Goal: Task Accomplishment & Management: Complete application form

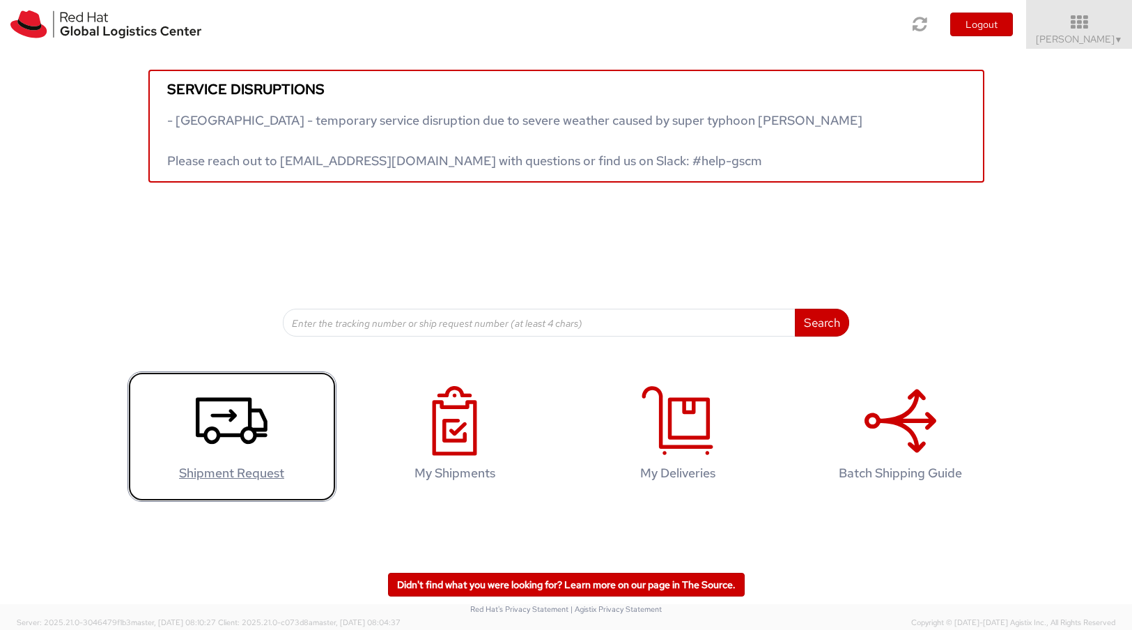
click at [240, 433] on use at bounding box center [232, 421] width 72 height 47
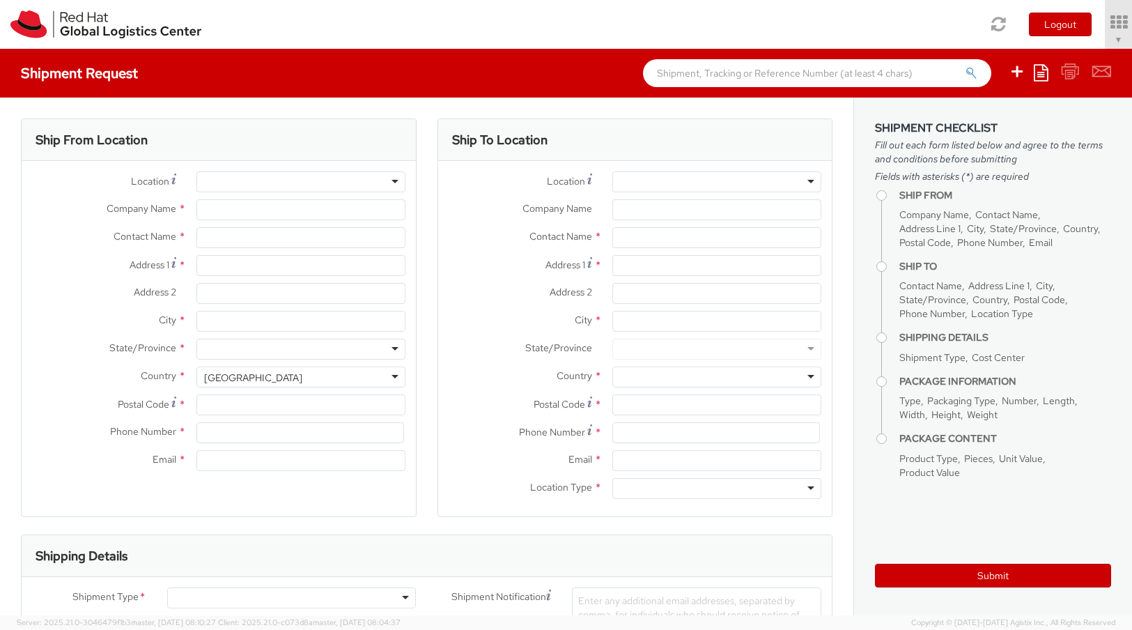
type input "Red Hat"
type input "[PERSON_NAME]"
type input "4989205071051"
type input "[EMAIL_ADDRESS][DOMAIN_NAME]"
select select "809"
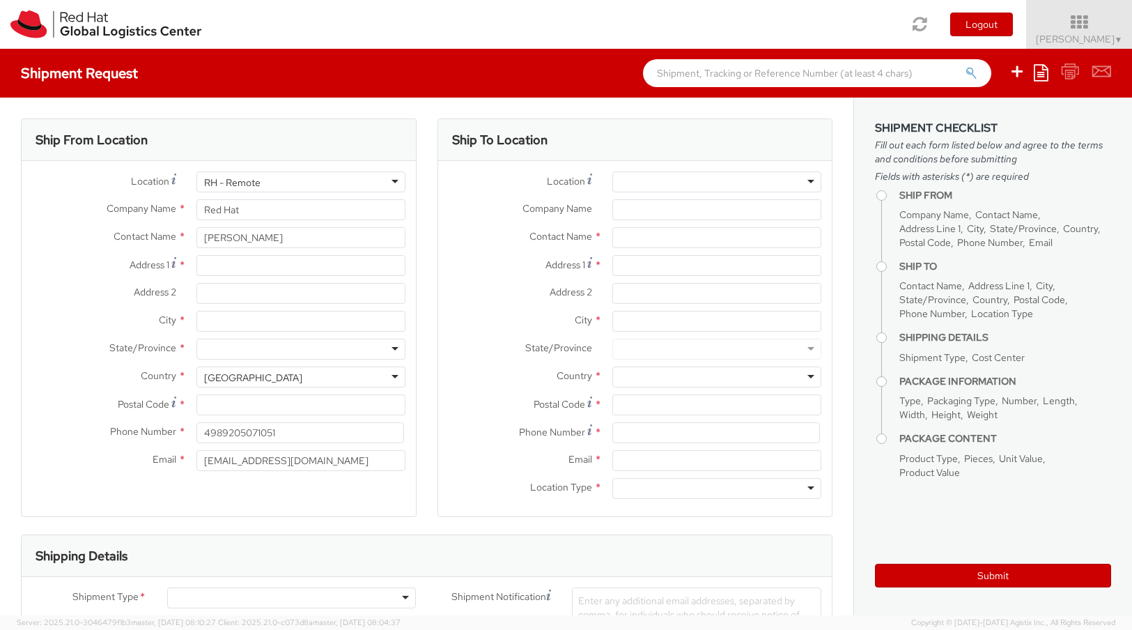
select select
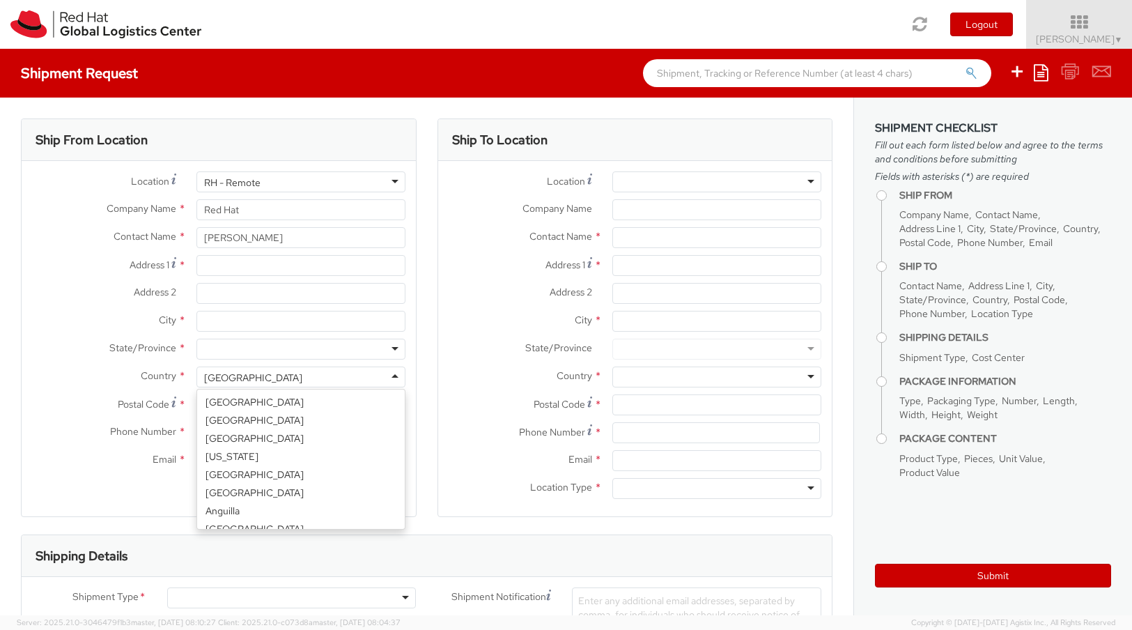
scroll to position [3511, 0]
click at [388, 378] on div "[GEOGRAPHIC_DATA]" at bounding box center [300, 376] width 209 height 21
select select "CM"
select select "KGS"
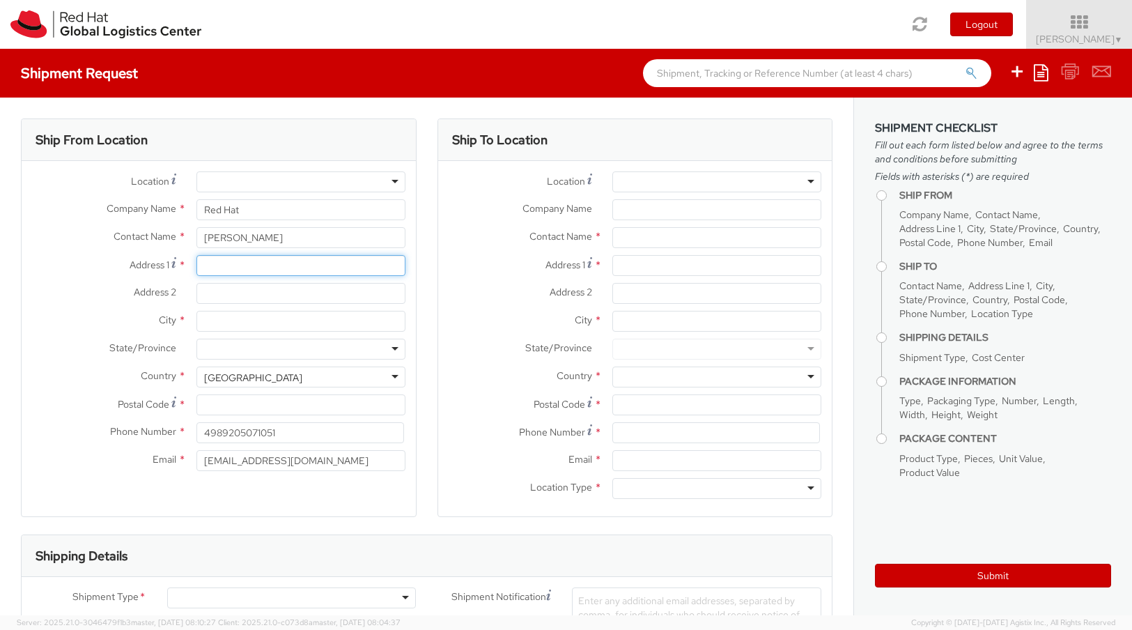
click at [235, 270] on input "Address 1 *" at bounding box center [300, 265] width 209 height 21
type input "Y"
type input "[STREET_ADDRESS]"
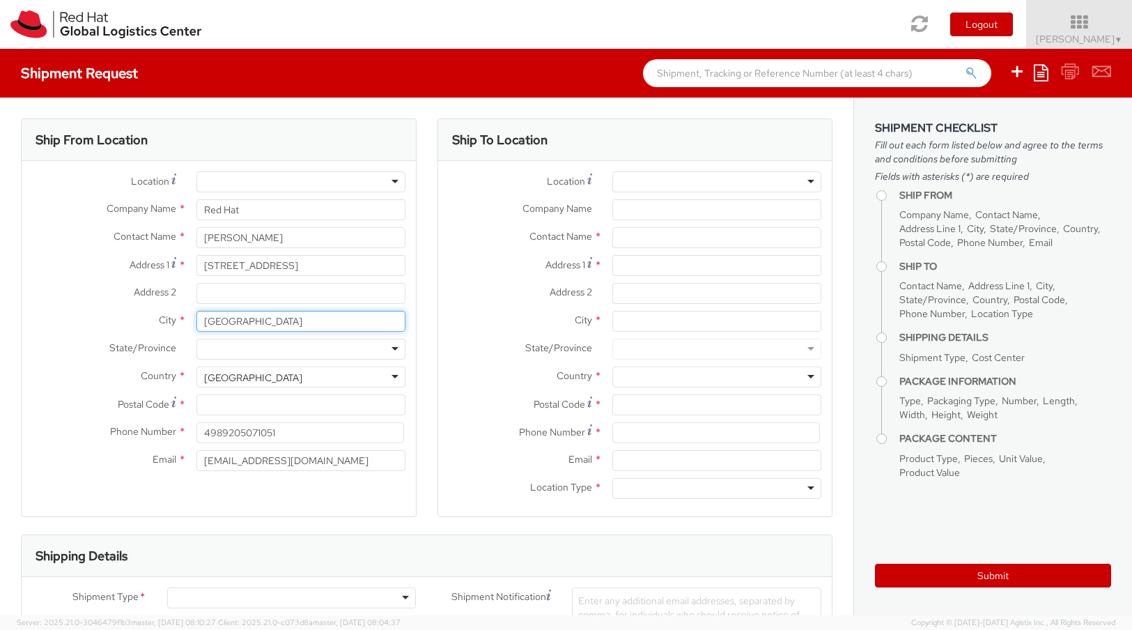
type input "[GEOGRAPHIC_DATA]"
type input "79110"
type input "4915158824333"
click at [802, 180] on div at bounding box center [716, 181] width 209 height 21
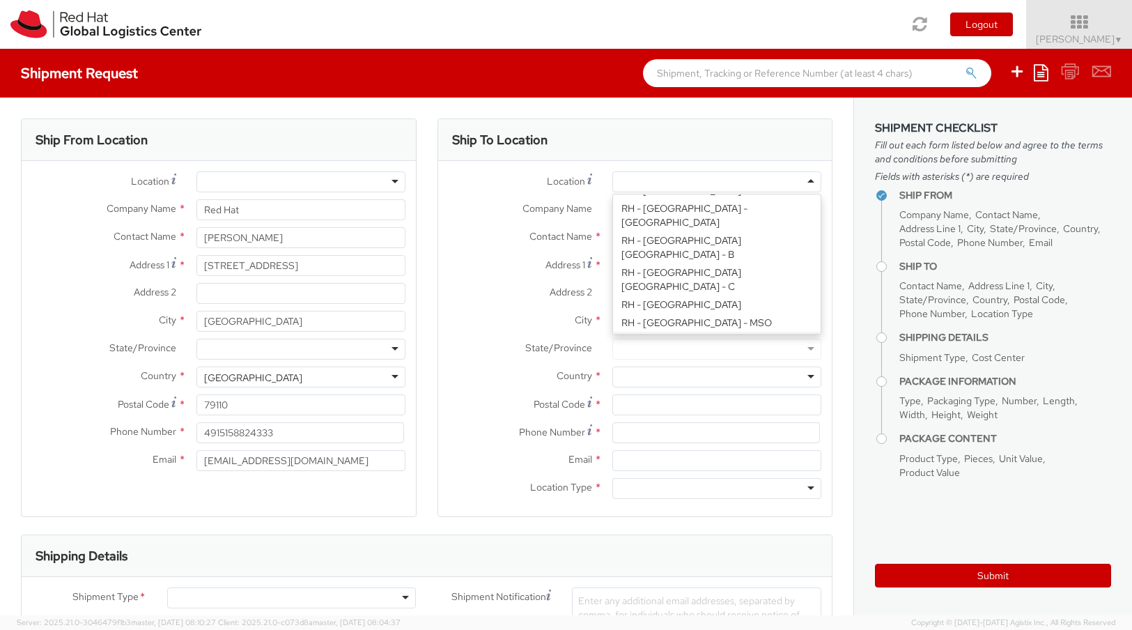
scroll to position [423, 0]
type input "Red Hat Czech s.r.o."
type input "Purkynova 647/111"
type input "[GEOGRAPHIC_DATA]"
type input "621 00"
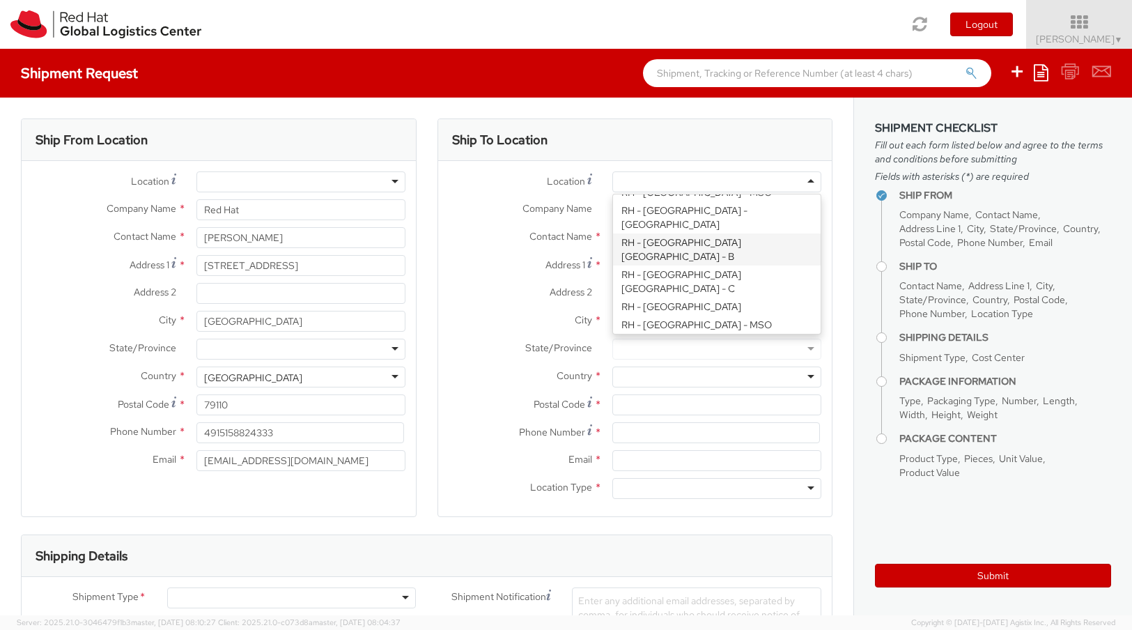
type input "420 532 294 555"
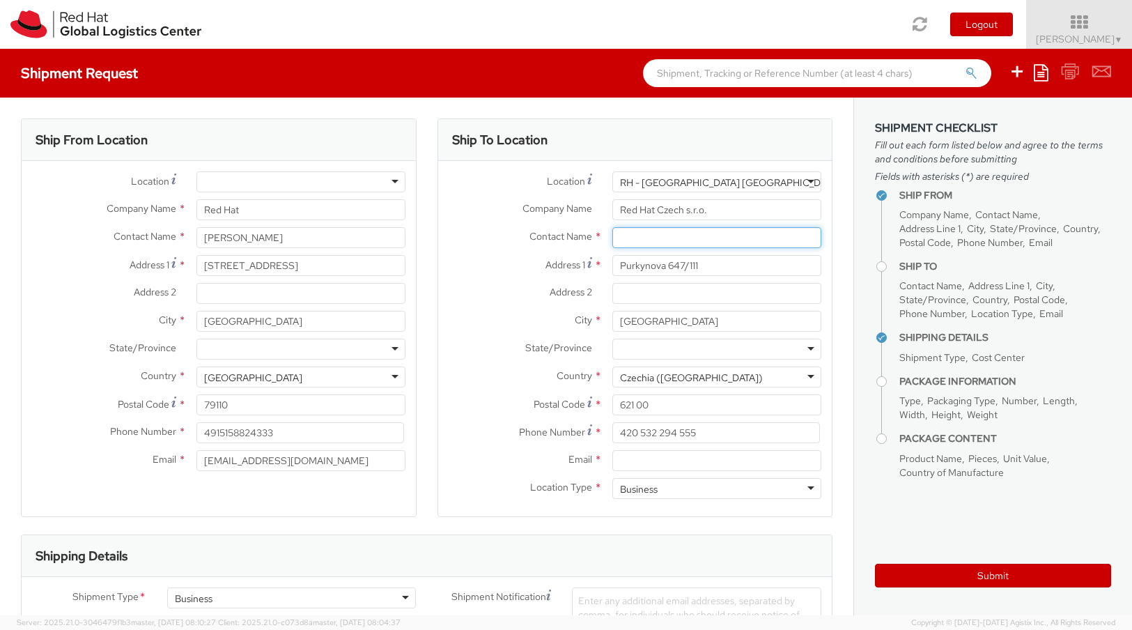
click at [745, 240] on input "text" at bounding box center [716, 237] width 209 height 21
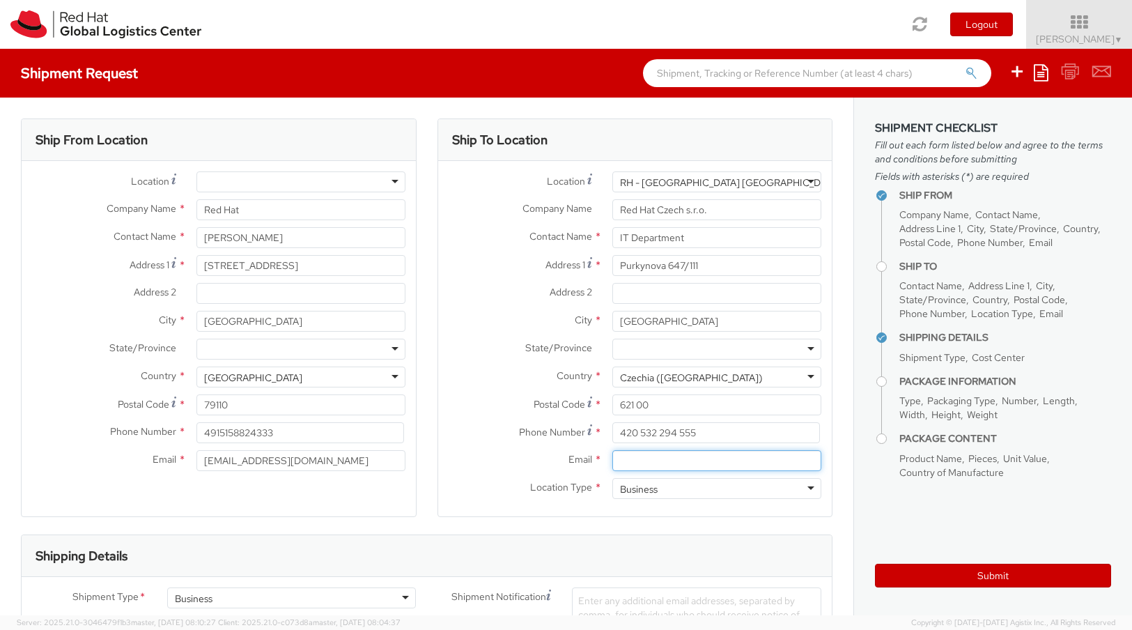
click at [739, 462] on input "Email *" at bounding box center [716, 460] width 209 height 21
click at [487, 552] on div "Shipping Details" at bounding box center [427, 556] width 810 height 42
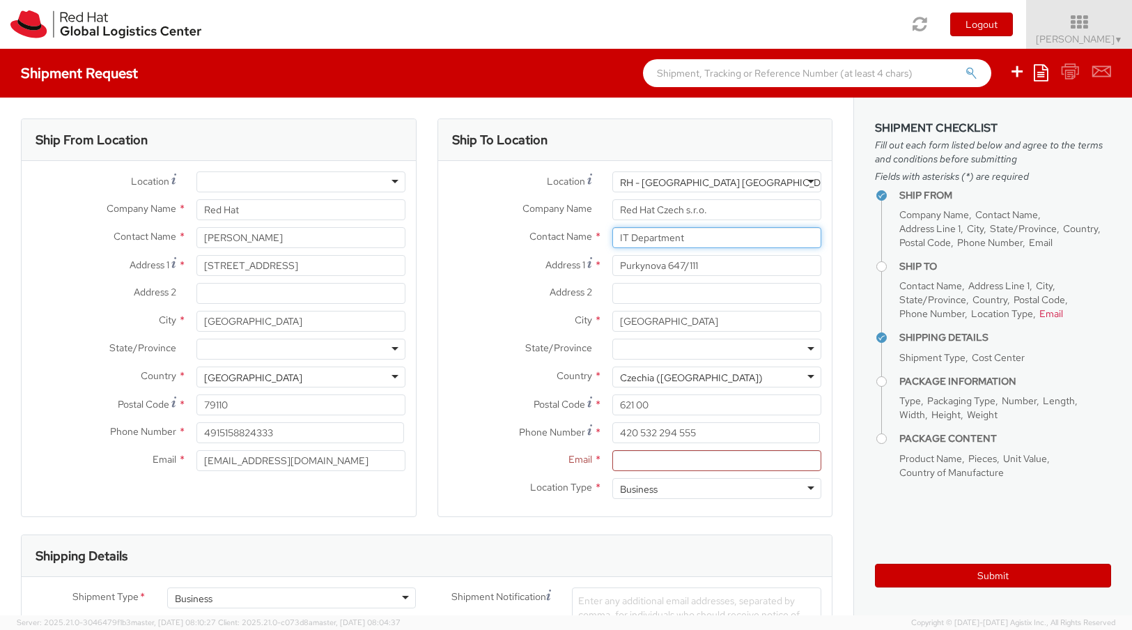
drag, startPoint x: 681, startPoint y: 240, endPoint x: 598, endPoint y: 238, distance: 82.2
click at [602, 238] on div "IT Department" at bounding box center [717, 237] width 230 height 21
paste input "Red Hat IT - Endpoint Systems"
type input "Red Hat IT - Endpoint Systems"
click at [725, 463] on input "Email *" at bounding box center [716, 460] width 209 height 21
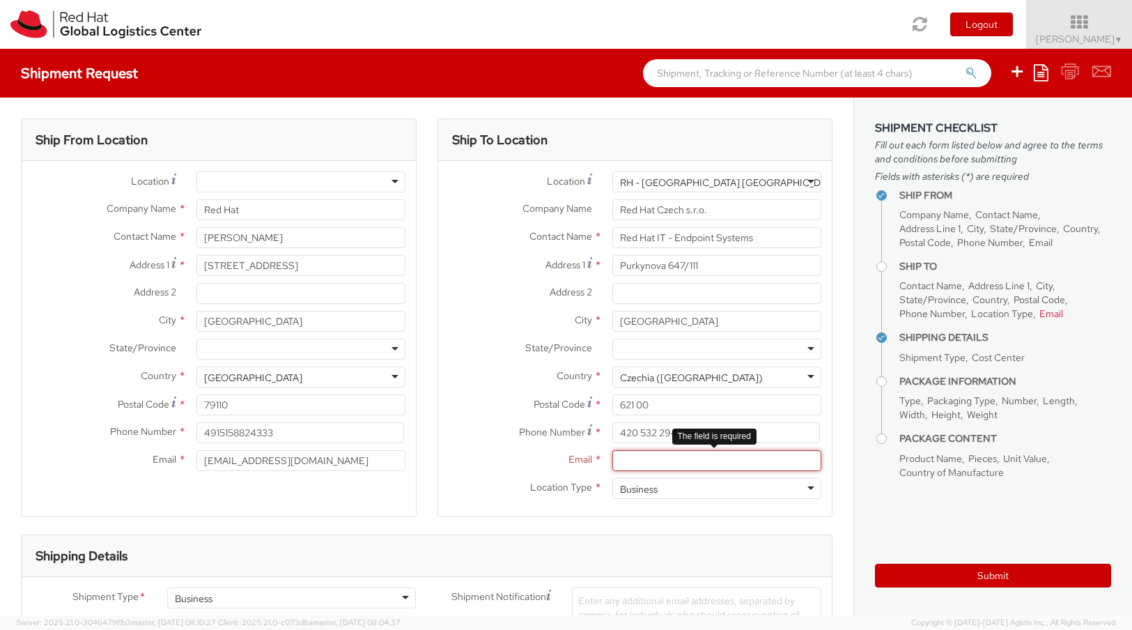
paste input "[EMAIL_ADDRESS][DOMAIN_NAME]"
type input "[EMAIL_ADDRESS][DOMAIN_NAME]"
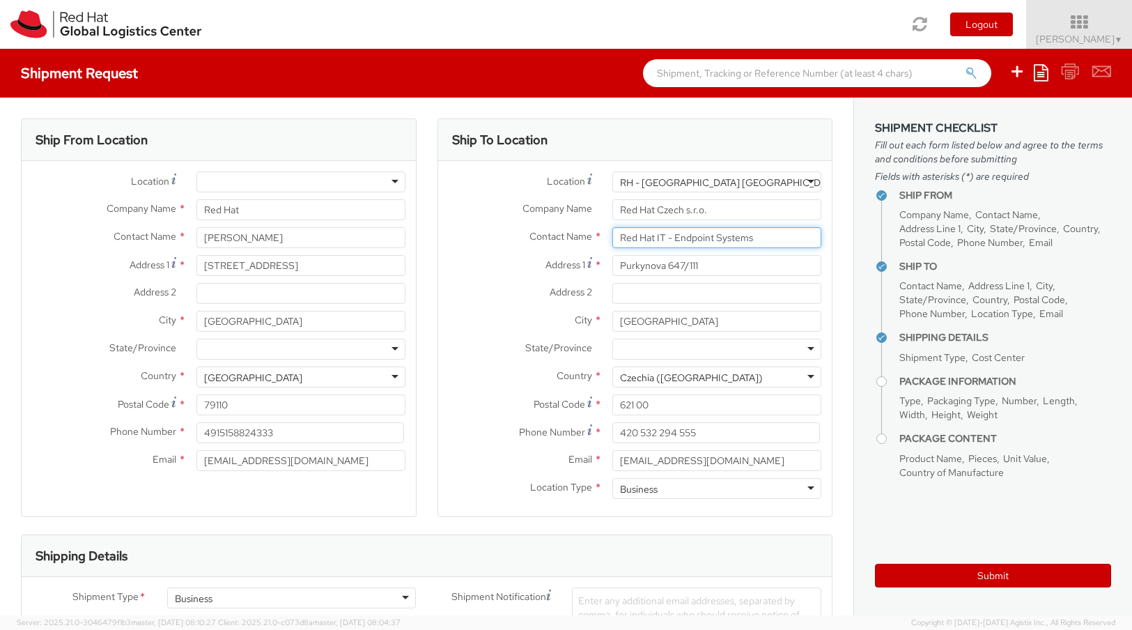
click at [614, 237] on input "Red Hat IT - Endpoint Systems" at bounding box center [716, 237] width 209 height 21
type input "Attn: Red Hat IT - Endpoint Systems"
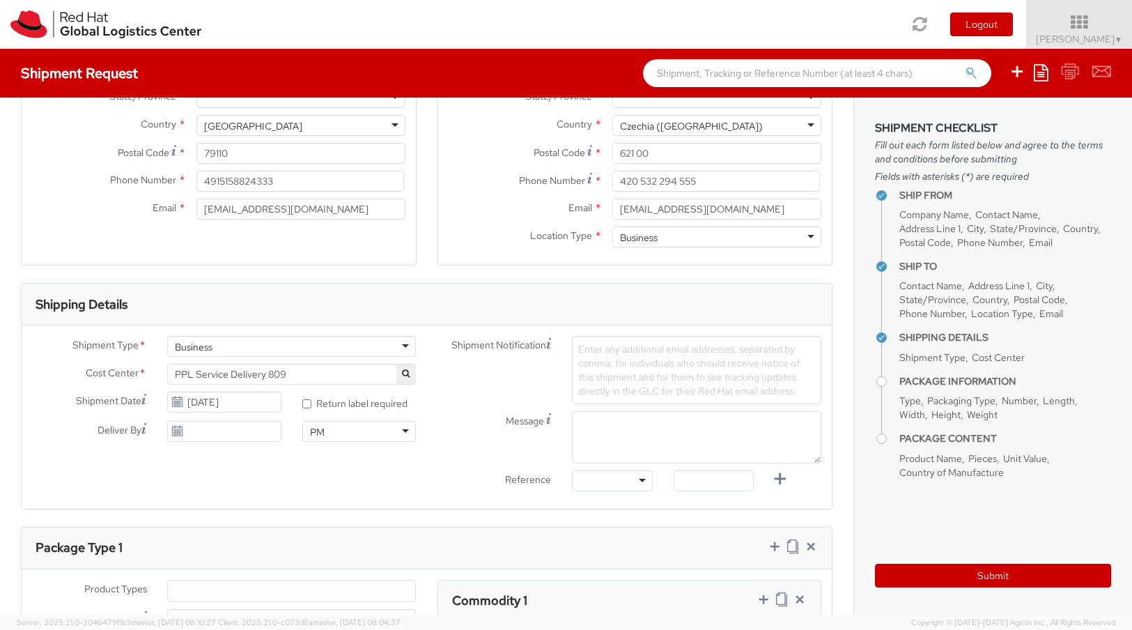
scroll to position [263, 0]
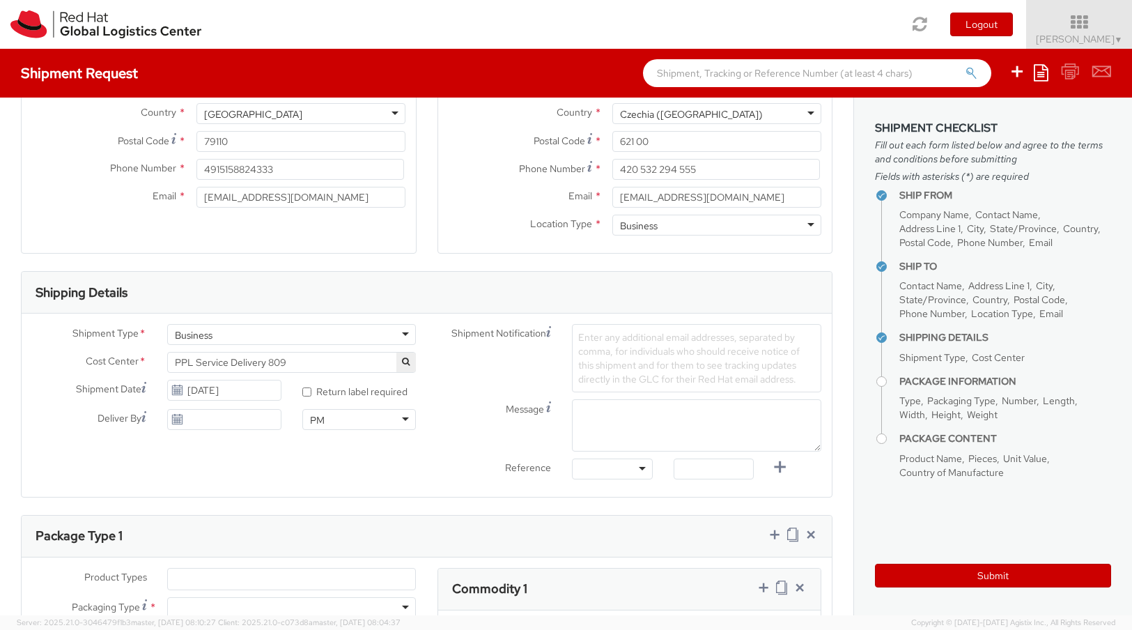
click at [339, 360] on span "PPL Service Delivery 809" at bounding box center [292, 362] width 234 height 13
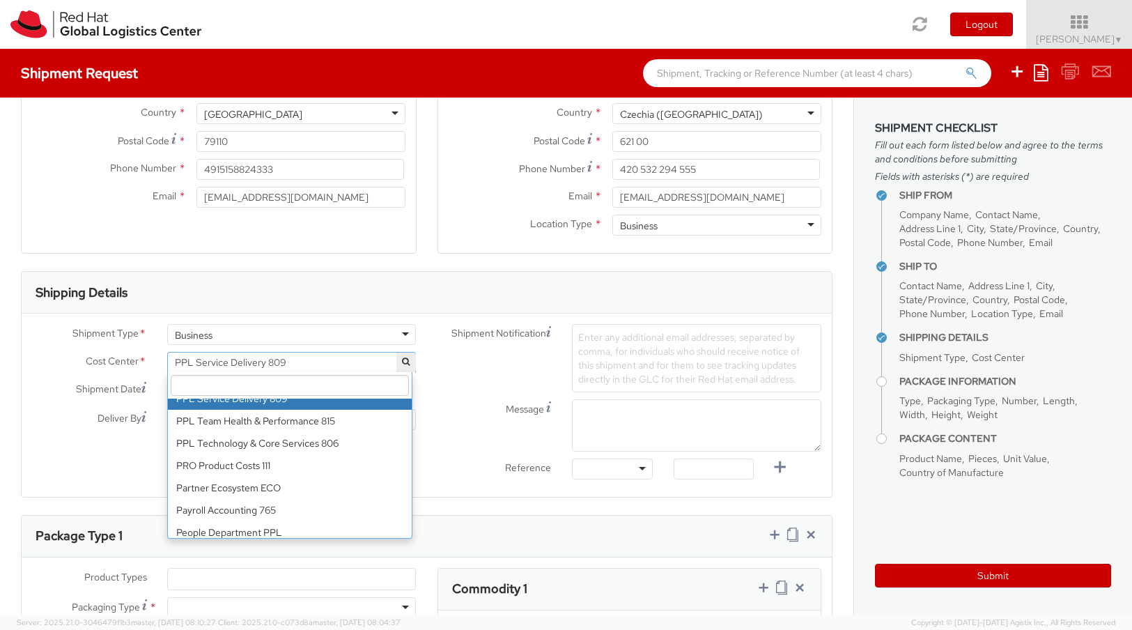
click at [332, 387] on input "search" at bounding box center [290, 385] width 239 height 21
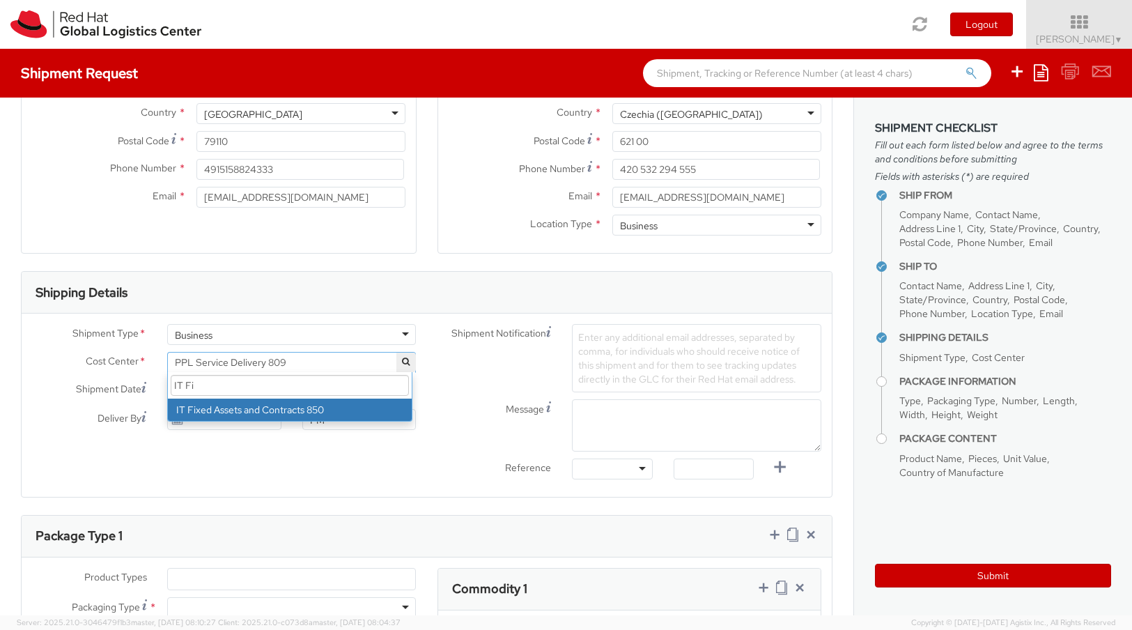
scroll to position [263, 0]
type input "IT Fi"
select select "850"
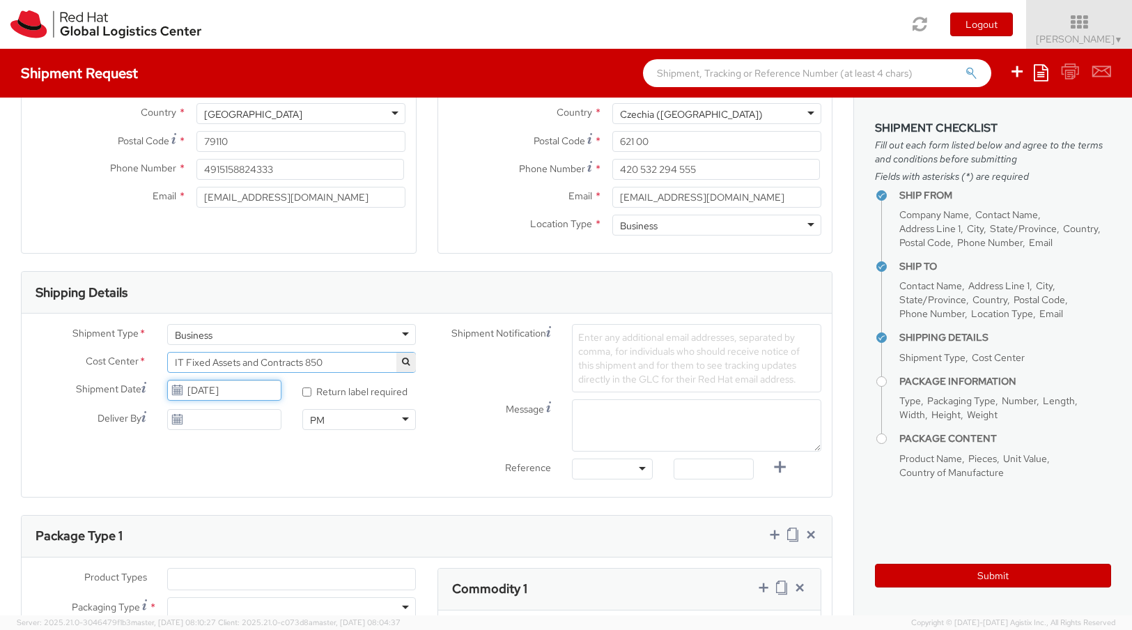
click at [229, 391] on input "[DATE]" at bounding box center [224, 390] width 114 height 21
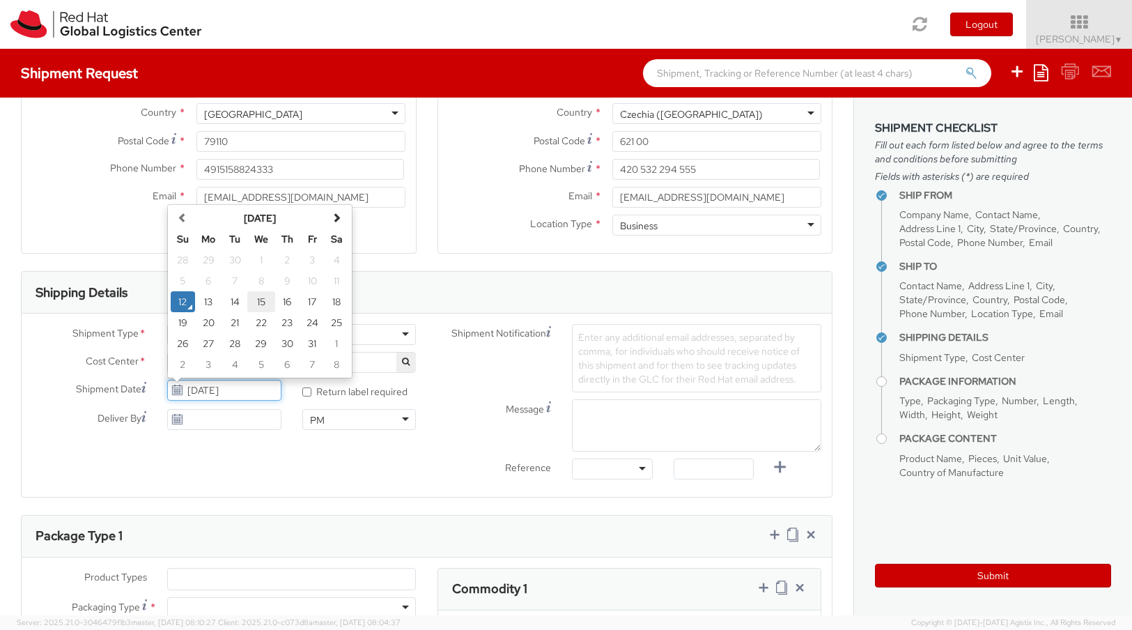
click at [261, 301] on td "15" at bounding box center [261, 301] width 28 height 21
type input "[DATE]"
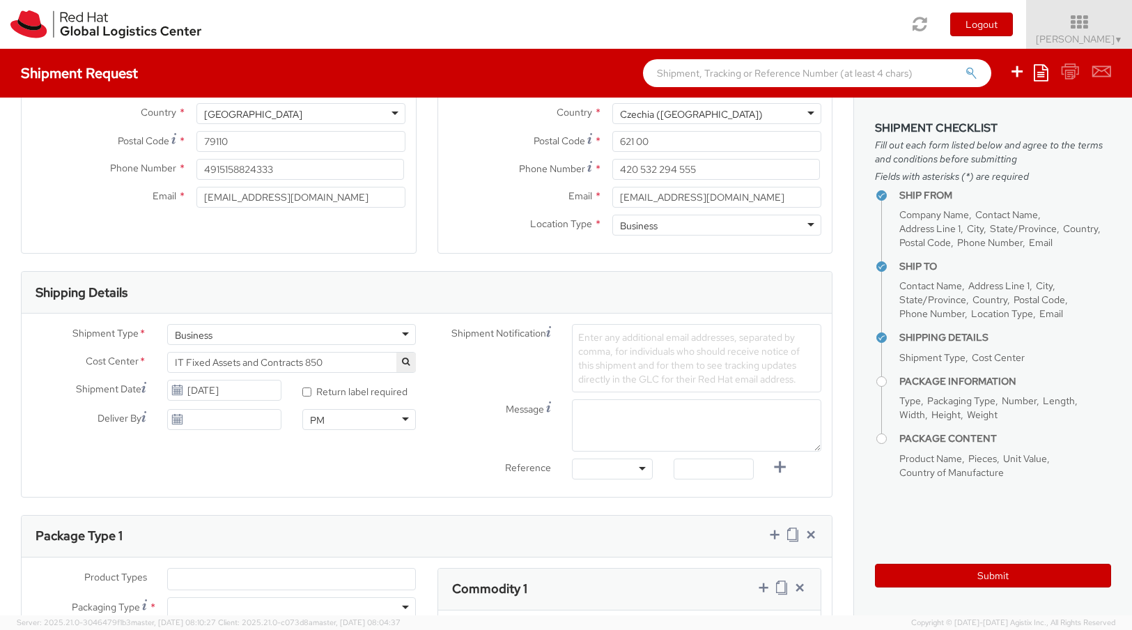
click at [634, 469] on div at bounding box center [612, 468] width 80 height 21
click at [635, 469] on div at bounding box center [612, 468] width 80 height 21
click at [712, 470] on input "text" at bounding box center [714, 468] width 80 height 21
type input "RITM"
click at [634, 428] on textarea "Message" at bounding box center [696, 425] width 249 height 52
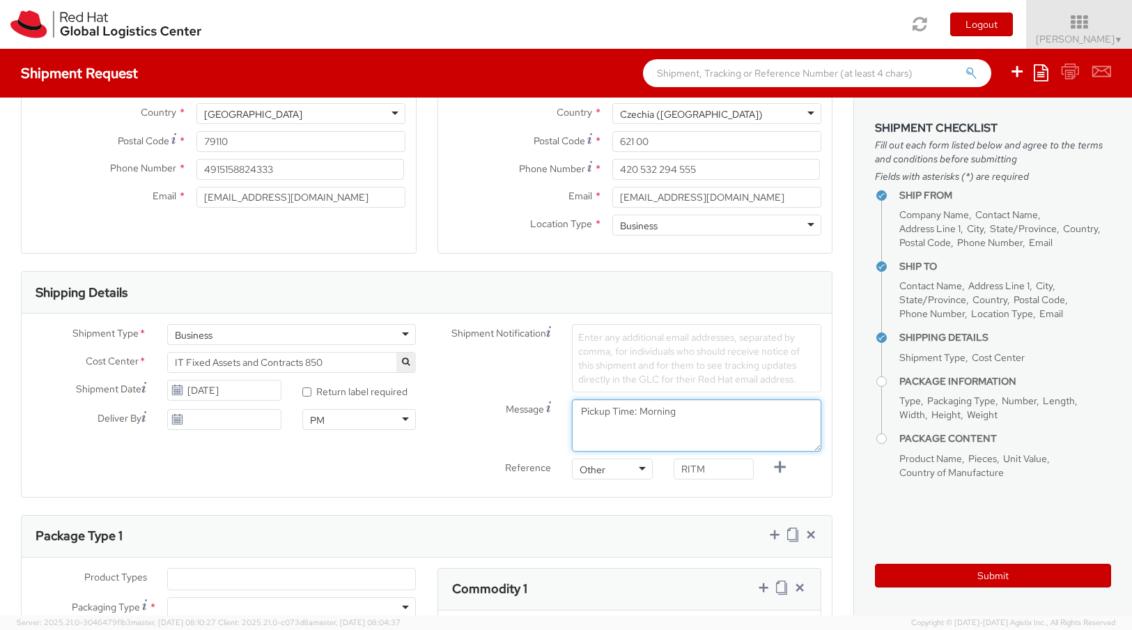
type textarea "Pickup Time: Morning"
click at [610, 369] on span "Enter any additional email addresses, separated by comma, for individuals who s…" at bounding box center [689, 358] width 222 height 54
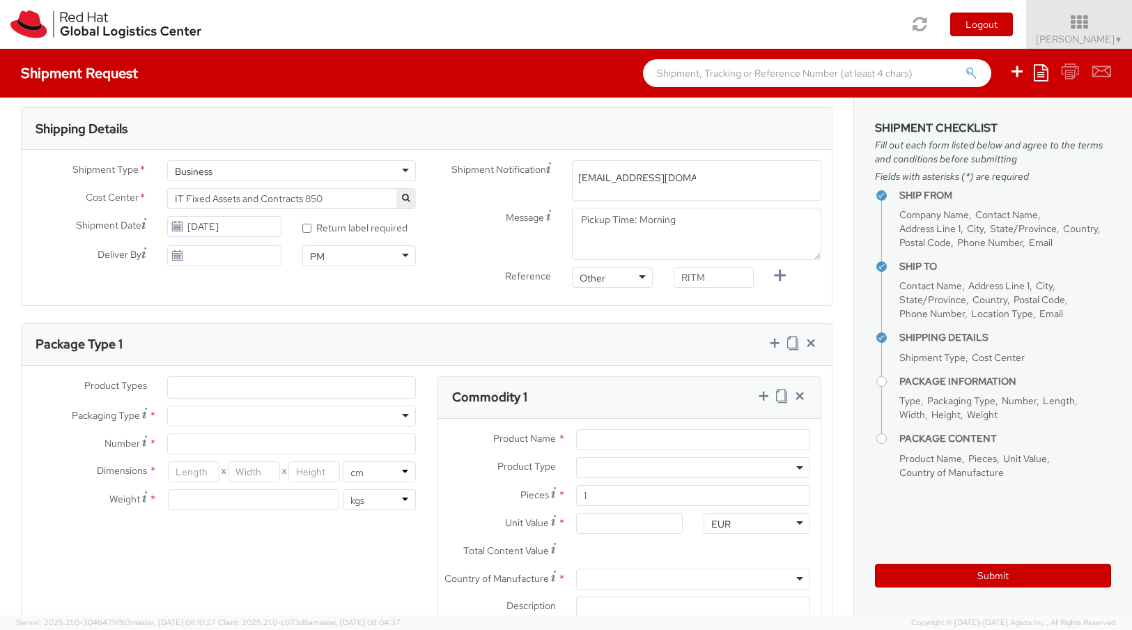
scroll to position [446, 0]
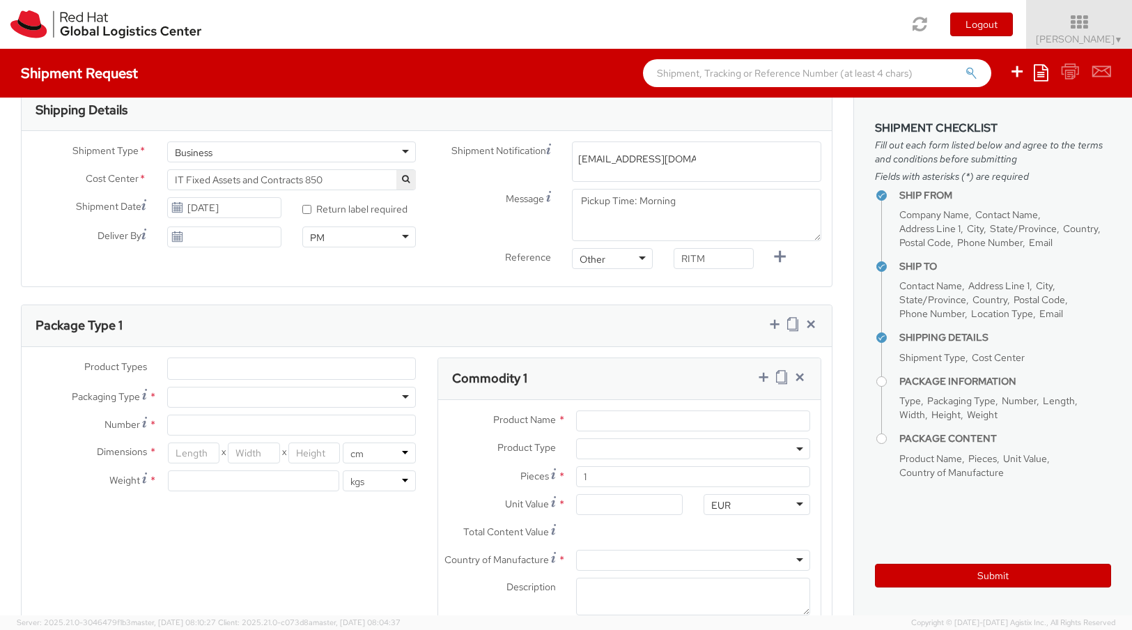
type input "[EMAIL_ADDRESS][DOMAIN_NAME]"
click at [329, 367] on div "Product Types * Documents Docking Station Laptop Monitor Other Hardware Server …" at bounding box center [427, 497] width 810 height 301
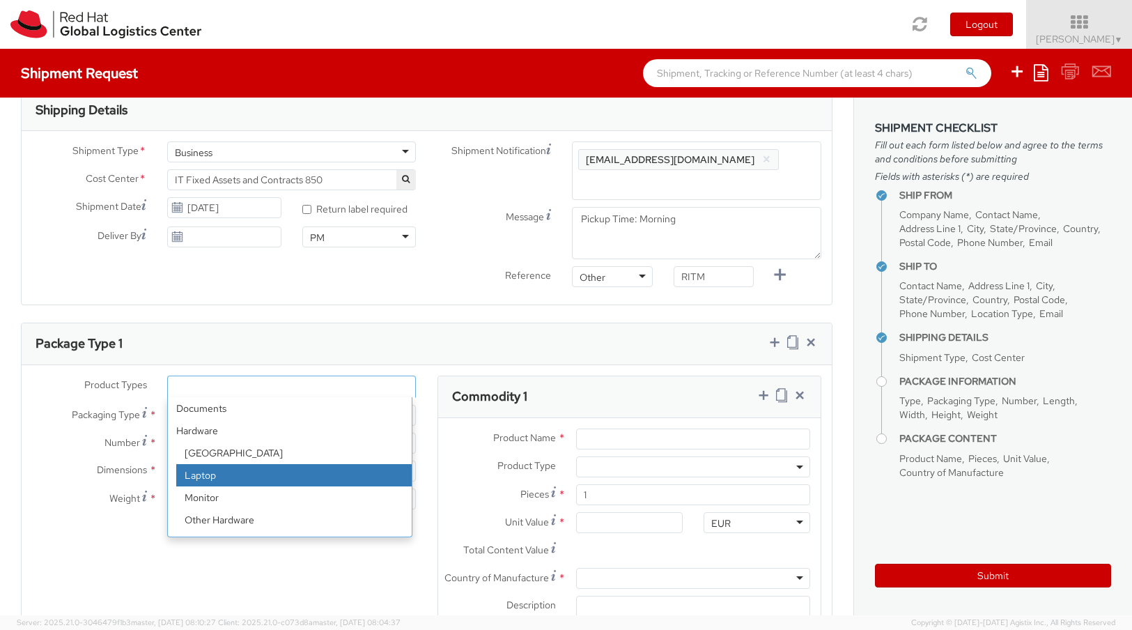
select select "LAPTOP"
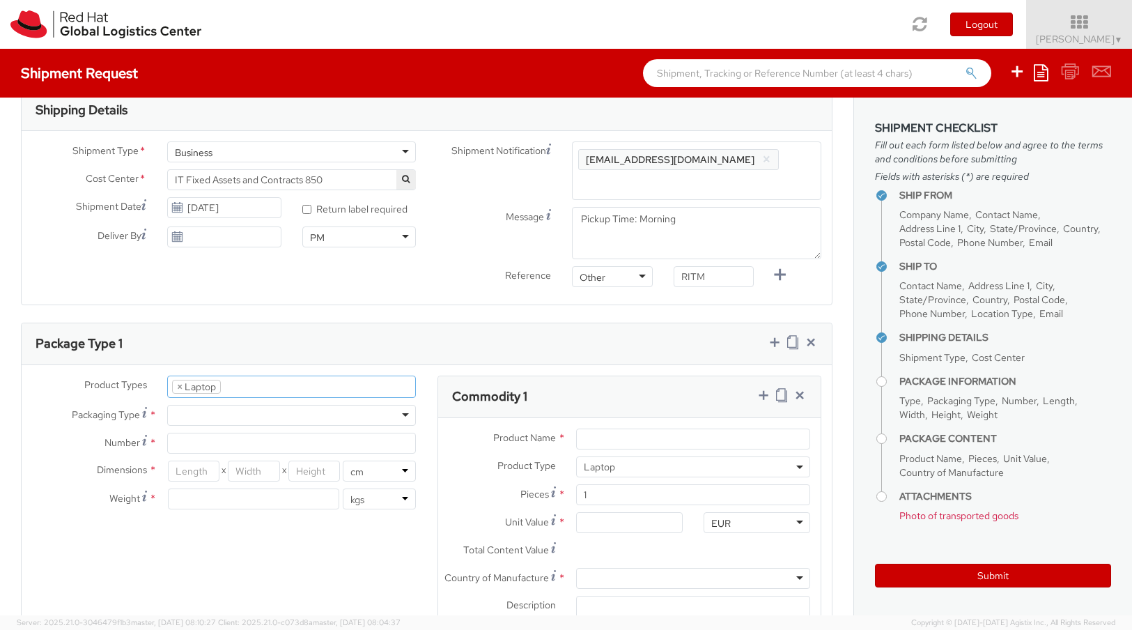
scroll to position [42, 0]
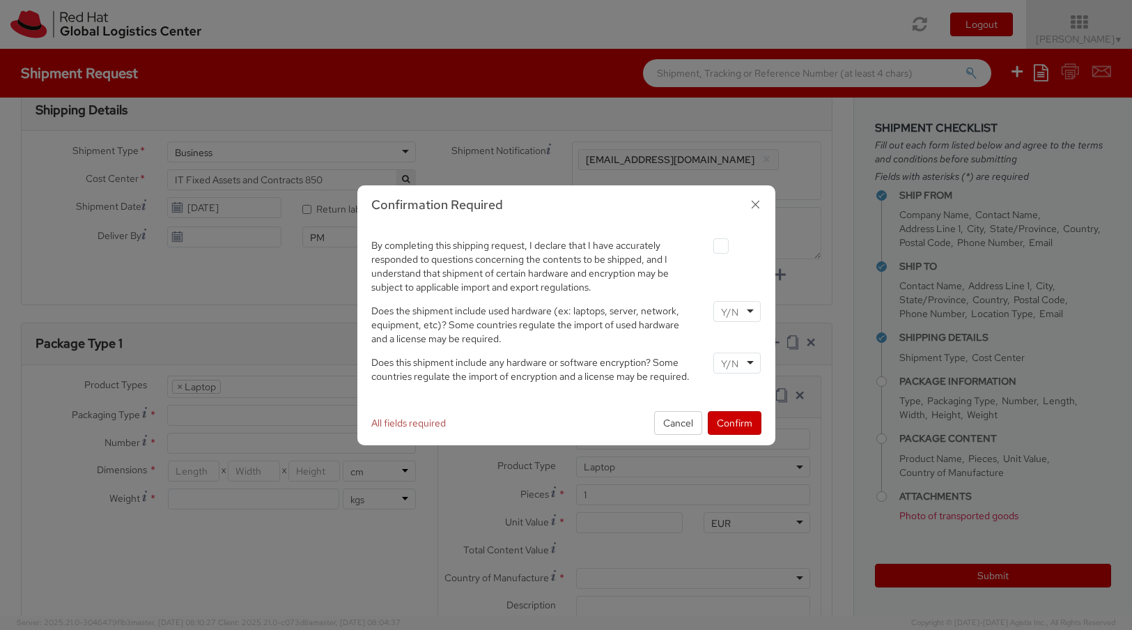
click at [727, 248] on label at bounding box center [720, 245] width 15 height 15
click at [709, 248] on input "checkbox" at bounding box center [704, 246] width 9 height 9
checkbox input "true"
click at [752, 311] on div at bounding box center [736, 311] width 47 height 21
click at [751, 362] on div at bounding box center [736, 362] width 47 height 21
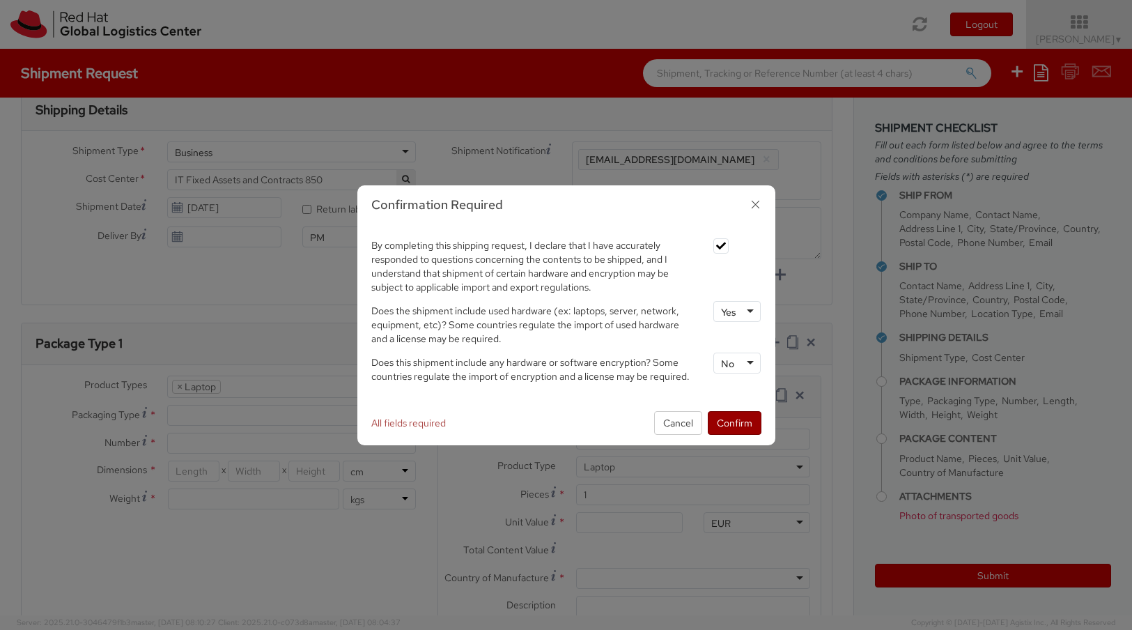
click at [739, 416] on button "Confirm" at bounding box center [735, 423] width 54 height 24
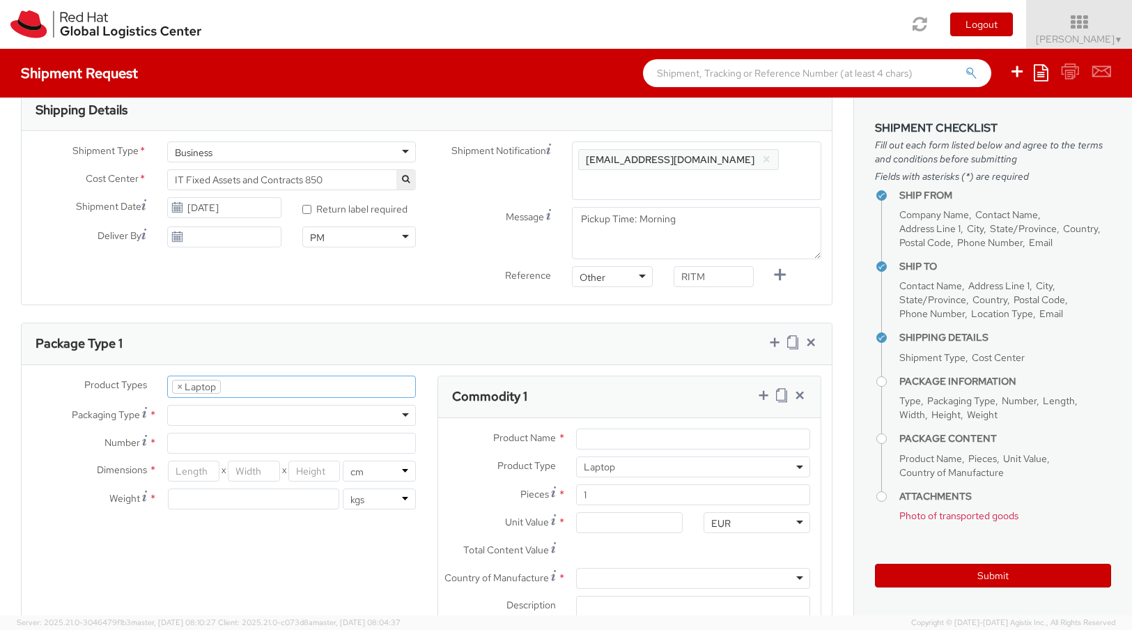
click at [339, 396] on ul "× Laptop" at bounding box center [292, 386] width 248 height 21
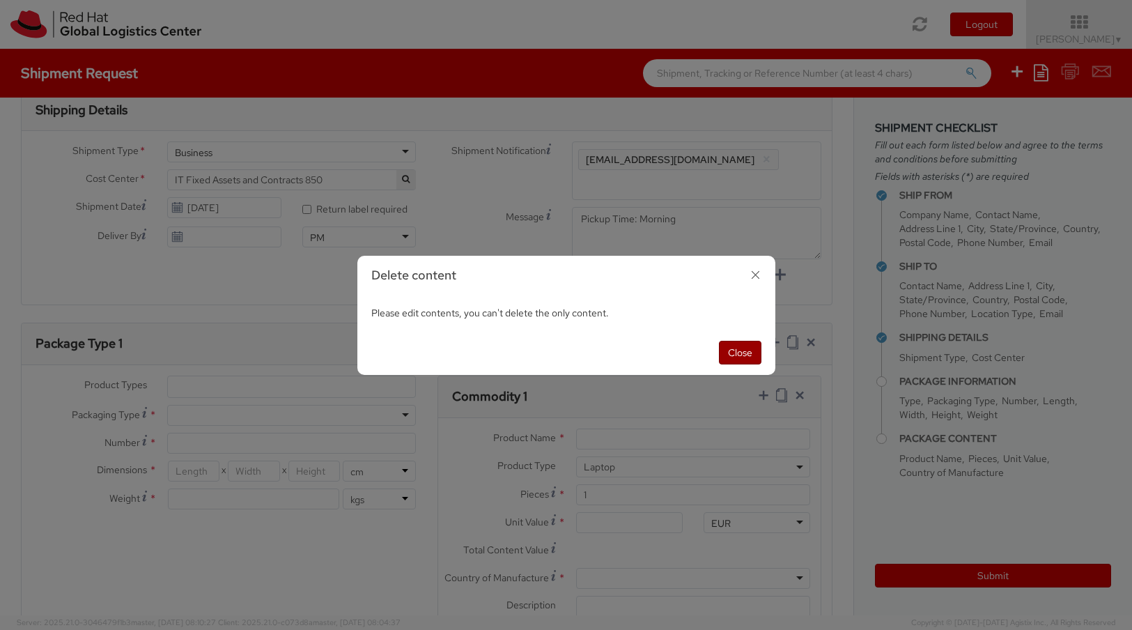
drag, startPoint x: 758, startPoint y: 350, endPoint x: 676, endPoint y: 345, distance: 81.7
click at [754, 350] on button "Close" at bounding box center [740, 353] width 42 height 24
select select "LAPTOP"
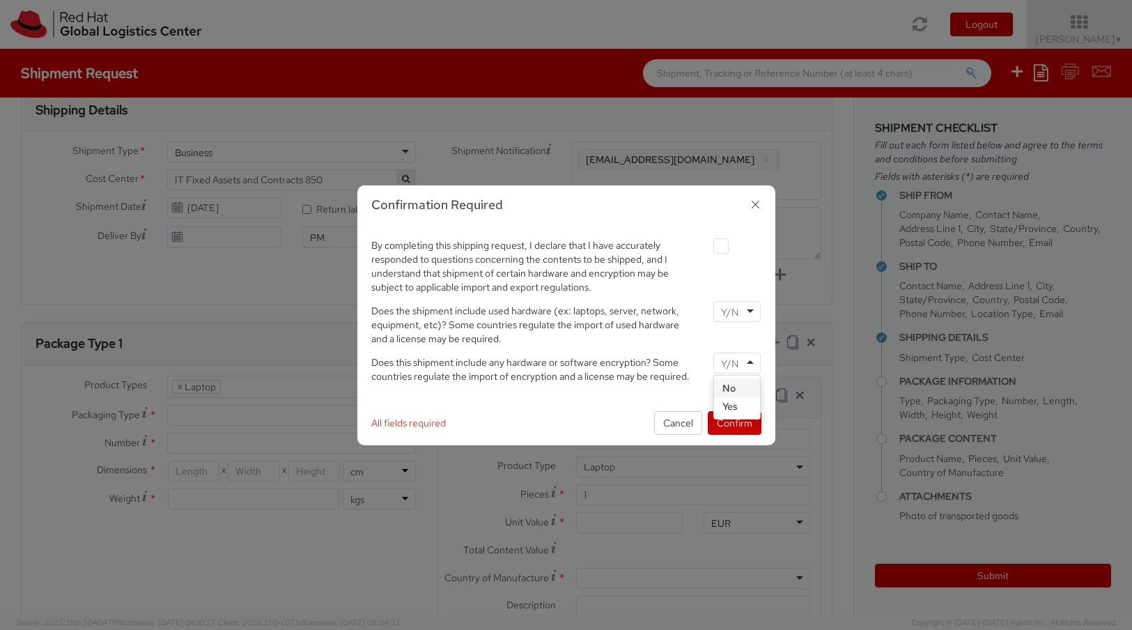
click at [754, 361] on div at bounding box center [736, 362] width 47 height 21
click at [722, 244] on label at bounding box center [720, 245] width 15 height 15
click at [709, 244] on input "checkbox" at bounding box center [704, 246] width 9 height 9
checkbox input "true"
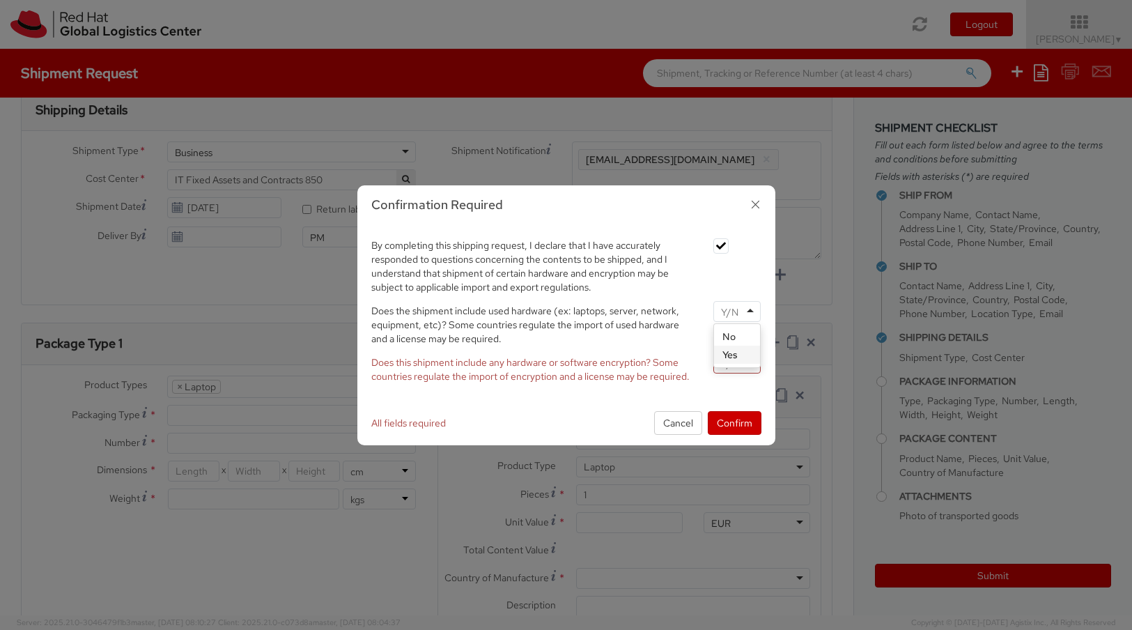
click at [750, 310] on div at bounding box center [736, 311] width 47 height 21
click at [752, 364] on div at bounding box center [736, 362] width 47 height 21
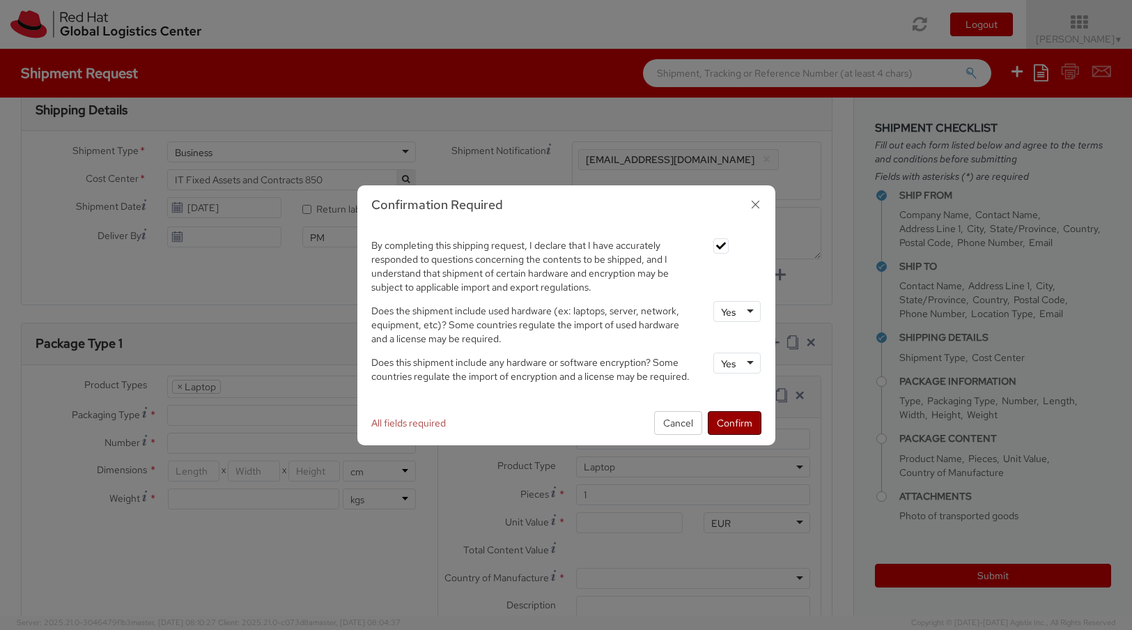
click at [736, 424] on button "Confirm" at bounding box center [735, 423] width 54 height 24
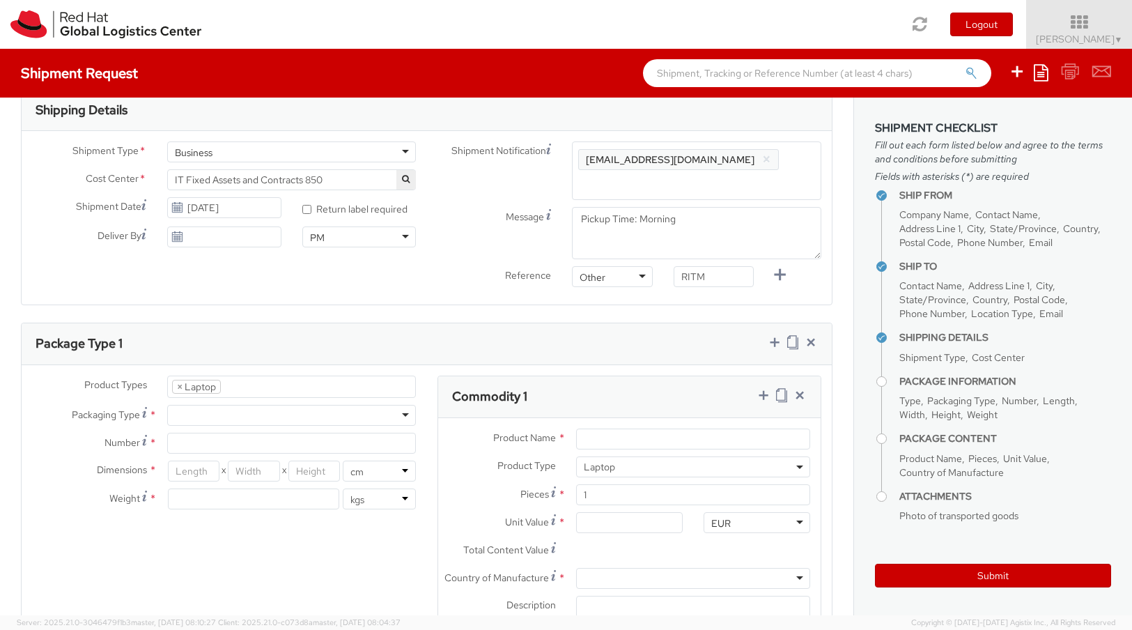
click at [403, 414] on div at bounding box center [291, 415] width 249 height 21
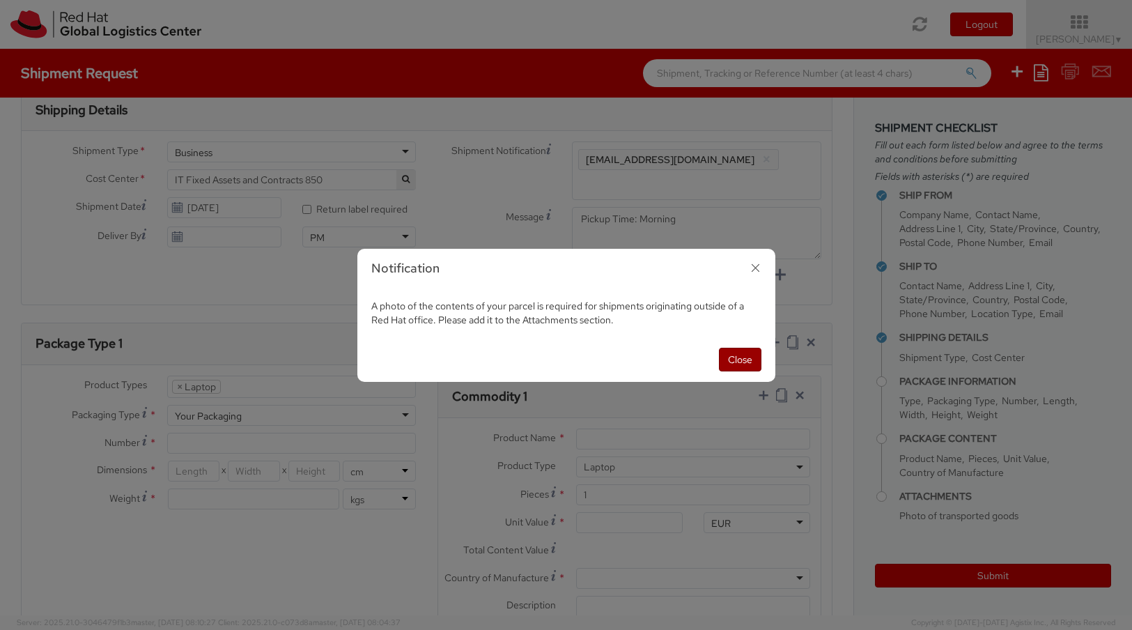
click at [746, 362] on button "Close" at bounding box center [740, 360] width 42 height 24
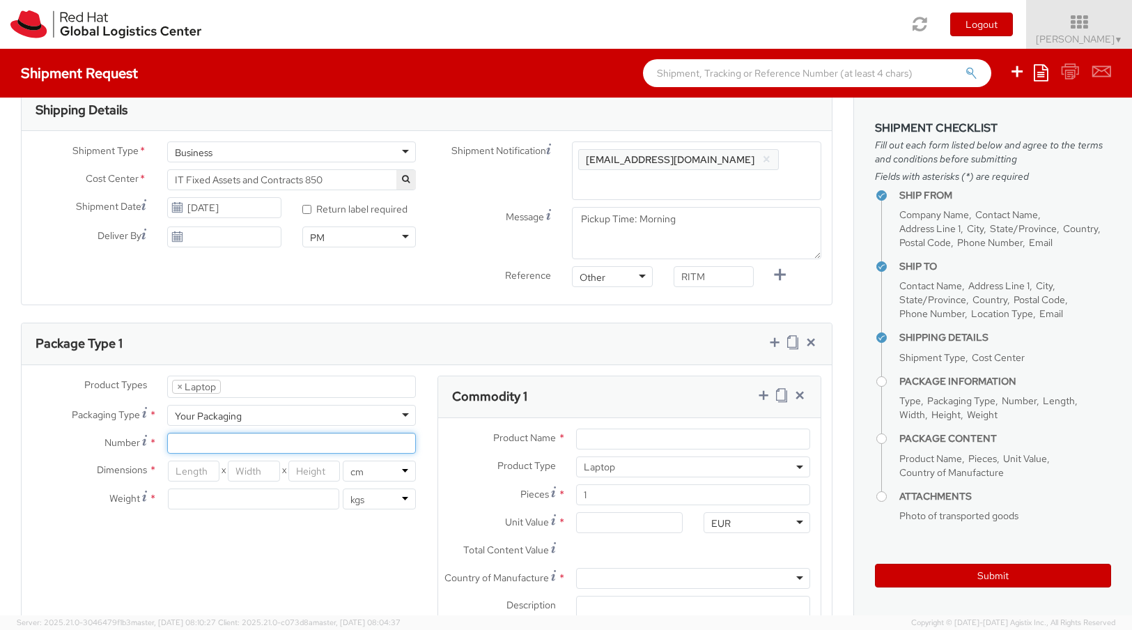
click at [260, 444] on input "Number *" at bounding box center [291, 443] width 249 height 21
click at [405, 446] on input "Number *" at bounding box center [291, 443] width 249 height 21
type input "1"
click at [254, 559] on div "Product Types * Documents Docking Station Laptop Monitor Other Hardware Server …" at bounding box center [427, 522] width 810 height 294
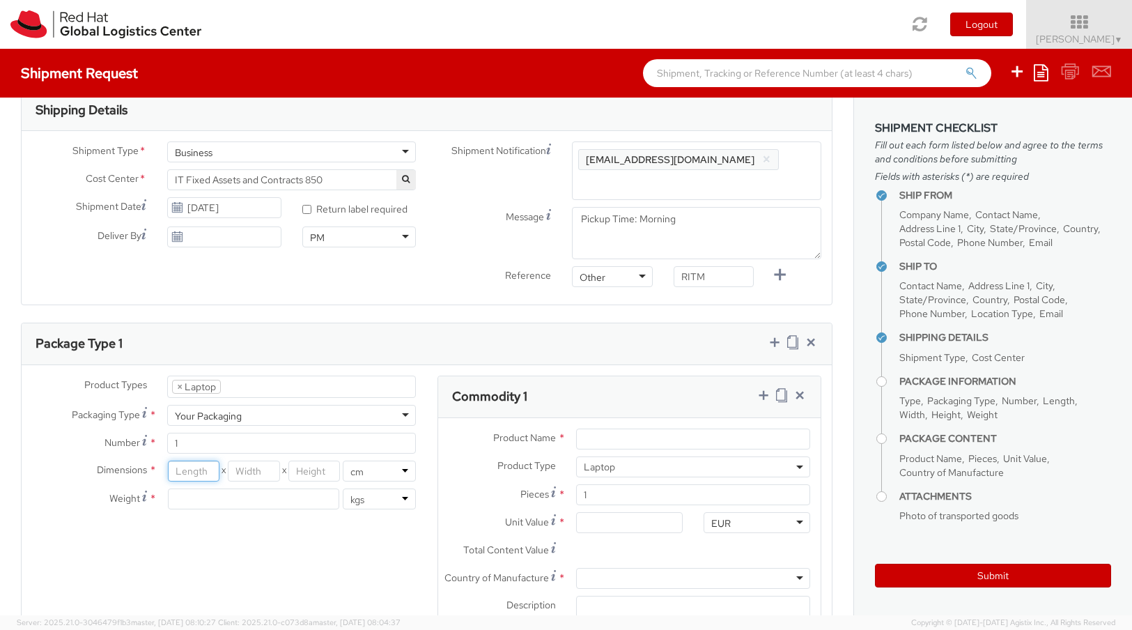
click at [204, 475] on input "number" at bounding box center [194, 470] width 52 height 21
type input "43"
type input "32"
type input "9"
click at [205, 501] on input "number" at bounding box center [253, 498] width 171 height 21
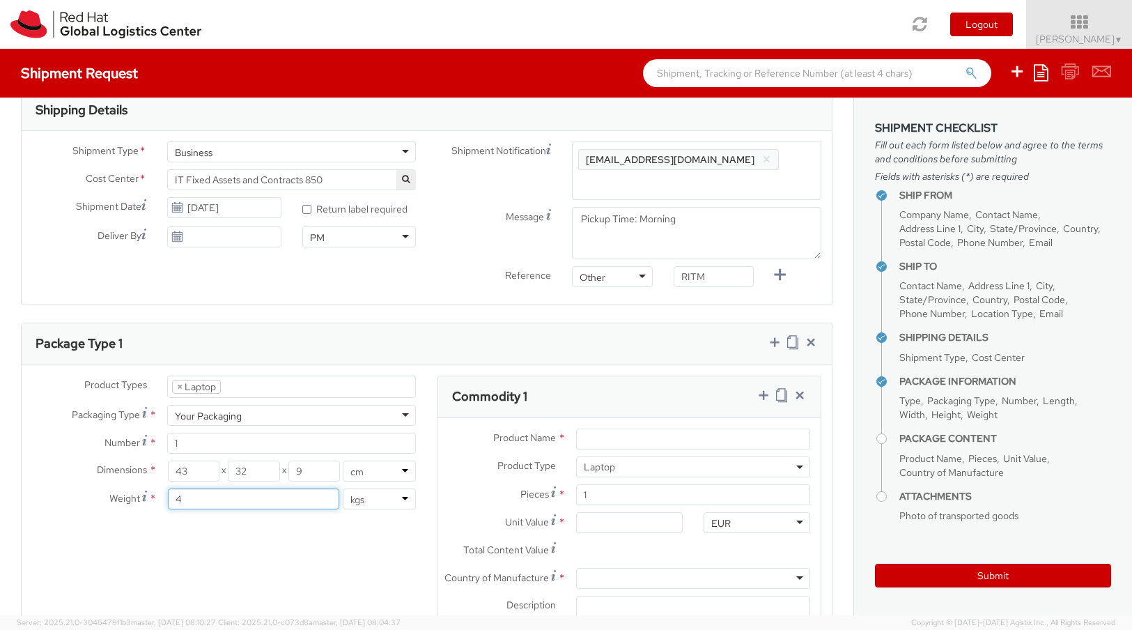
type input "4"
click at [360, 569] on div "Product Types * Documents Docking Station Laptop Monitor Other Hardware Server …" at bounding box center [427, 522] width 810 height 294
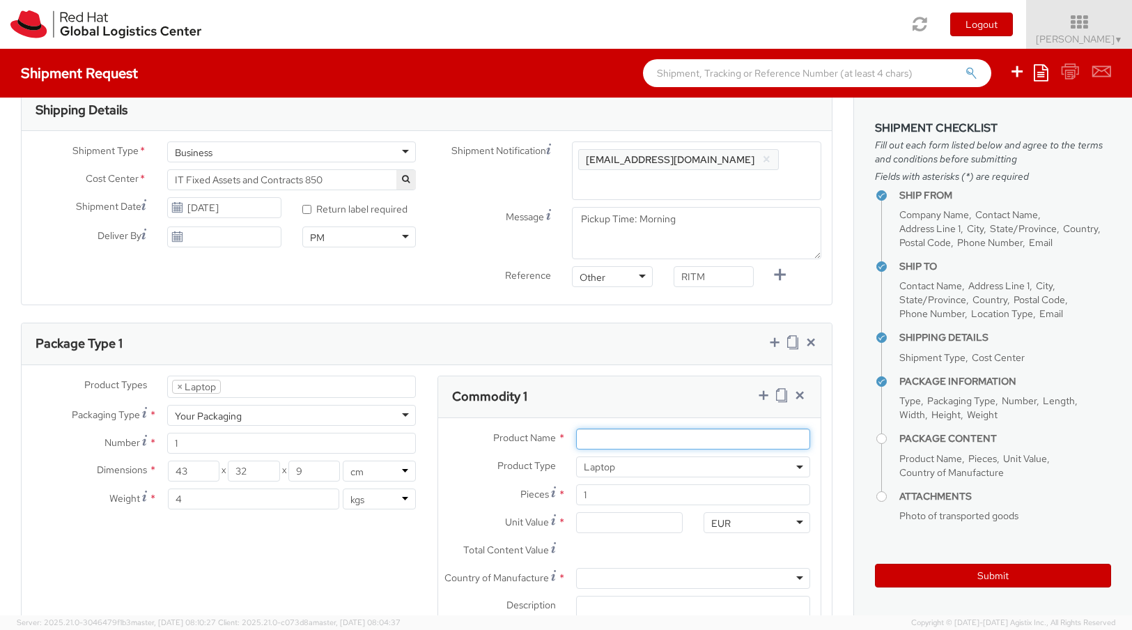
click at [676, 440] on input "Product Name *" at bounding box center [693, 438] width 234 height 21
type input "Apple MacBook Pro 14 in"
click at [607, 525] on input "Unit Value *" at bounding box center [629, 522] width 107 height 21
type input "5.00"
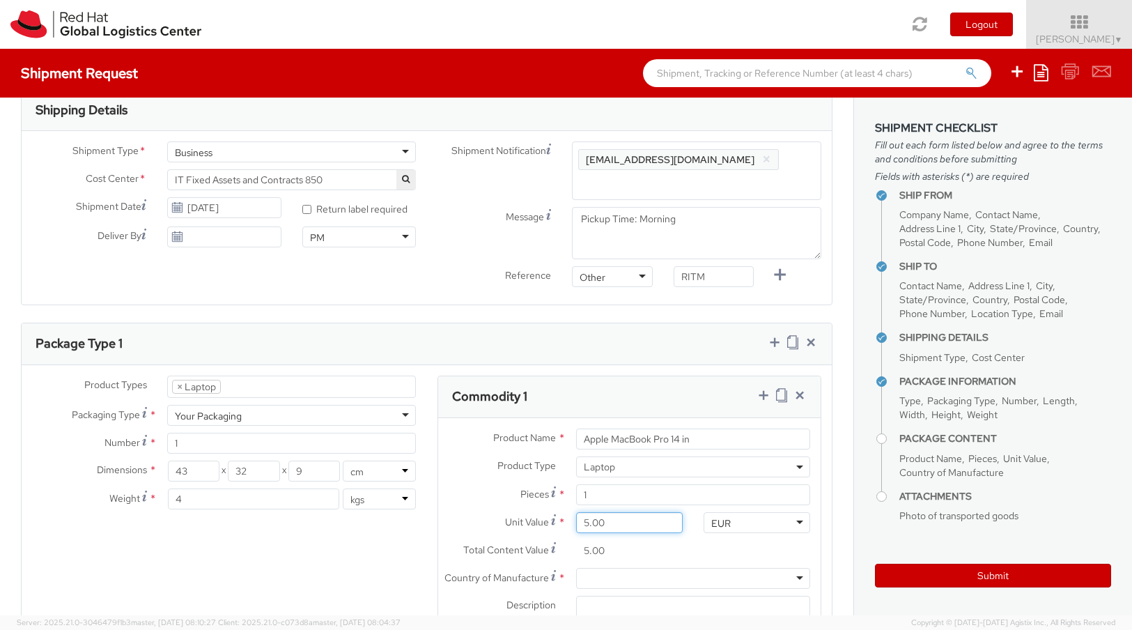
type input "50.00"
type input "500.00"
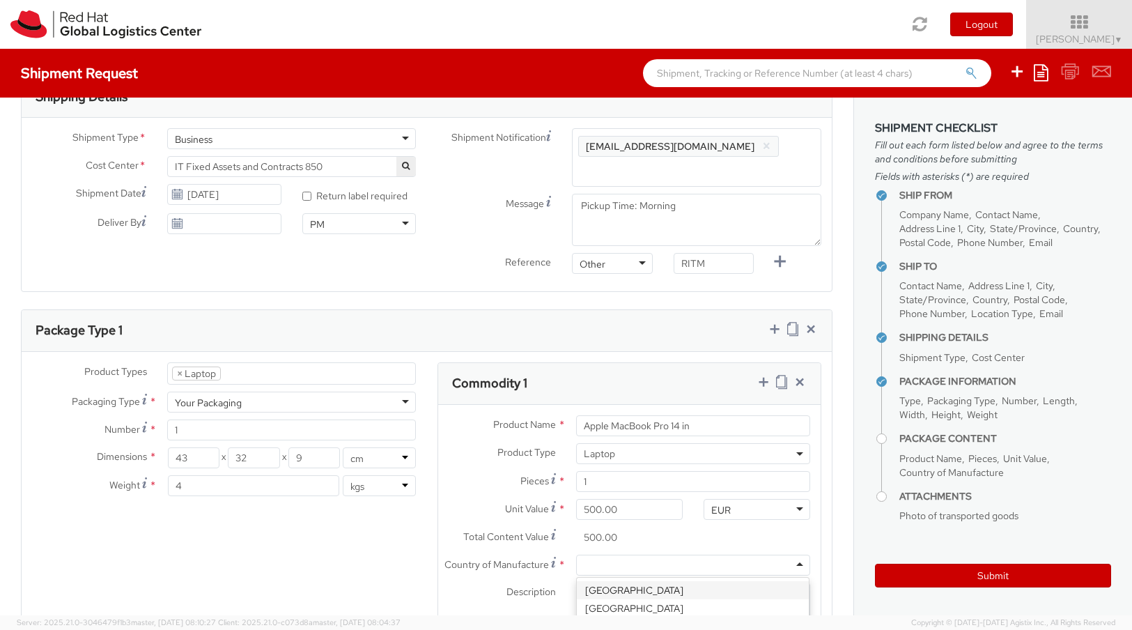
click at [725, 561] on div at bounding box center [693, 564] width 234 height 21
type input "[GEOGRAPHIC_DATA]"
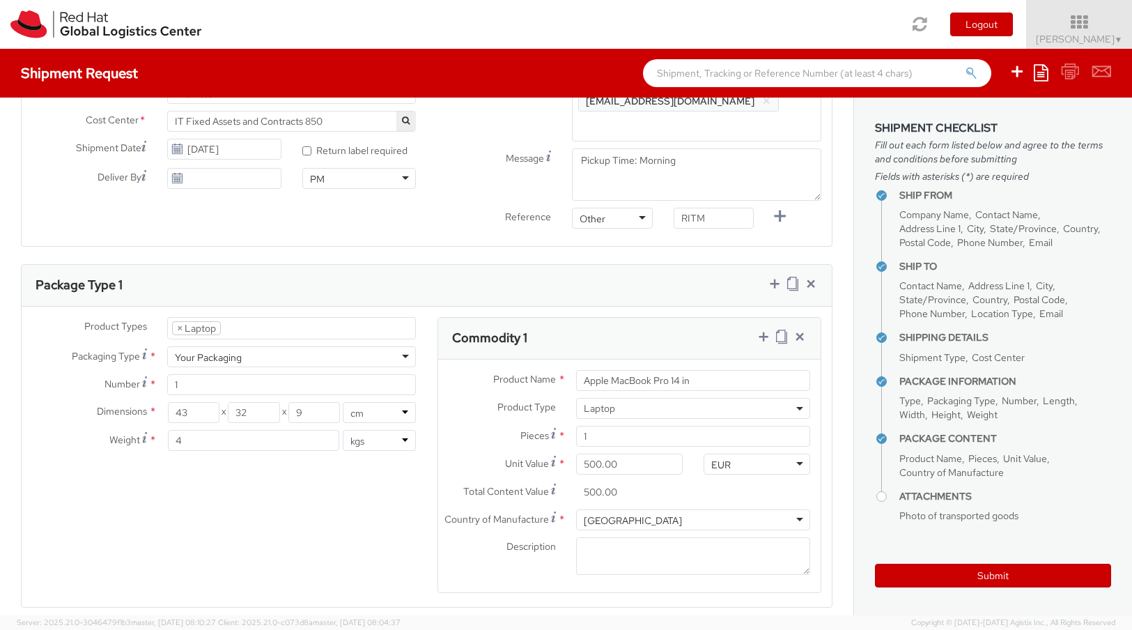
scroll to position [533, 0]
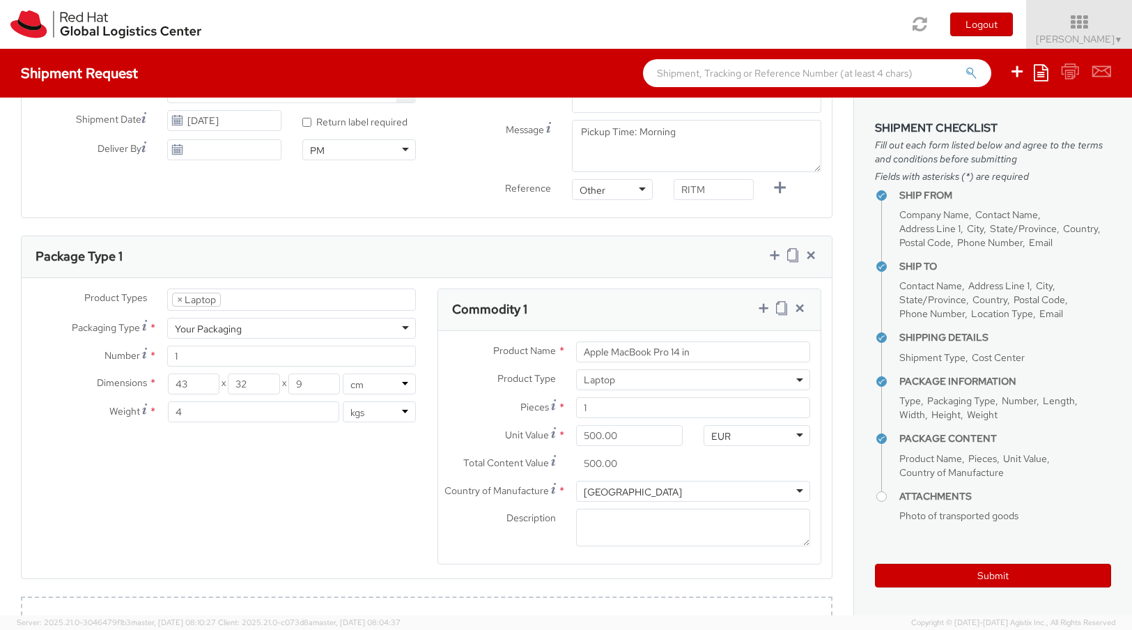
click at [258, 550] on div "Product Types * Documents Docking Station Laptop Monitor Other Hardware Server …" at bounding box center [427, 435] width 810 height 294
click at [78, 512] on div "Product Types * Documents Docking Station Laptop Monitor Other Hardware Server …" at bounding box center [427, 435] width 810 height 294
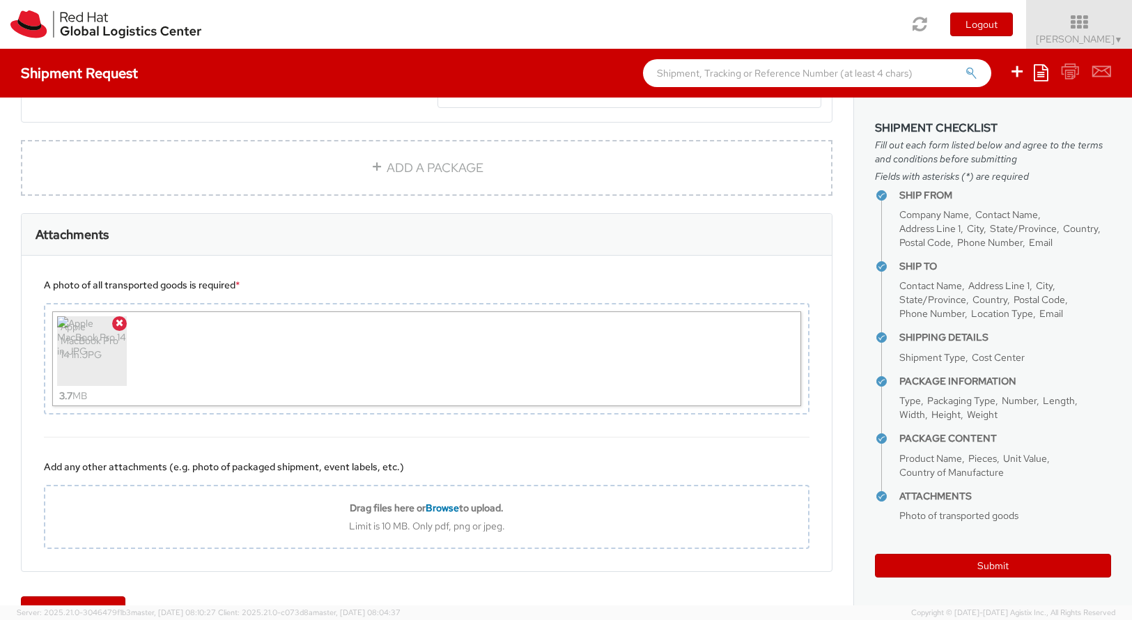
scroll to position [1030, 0]
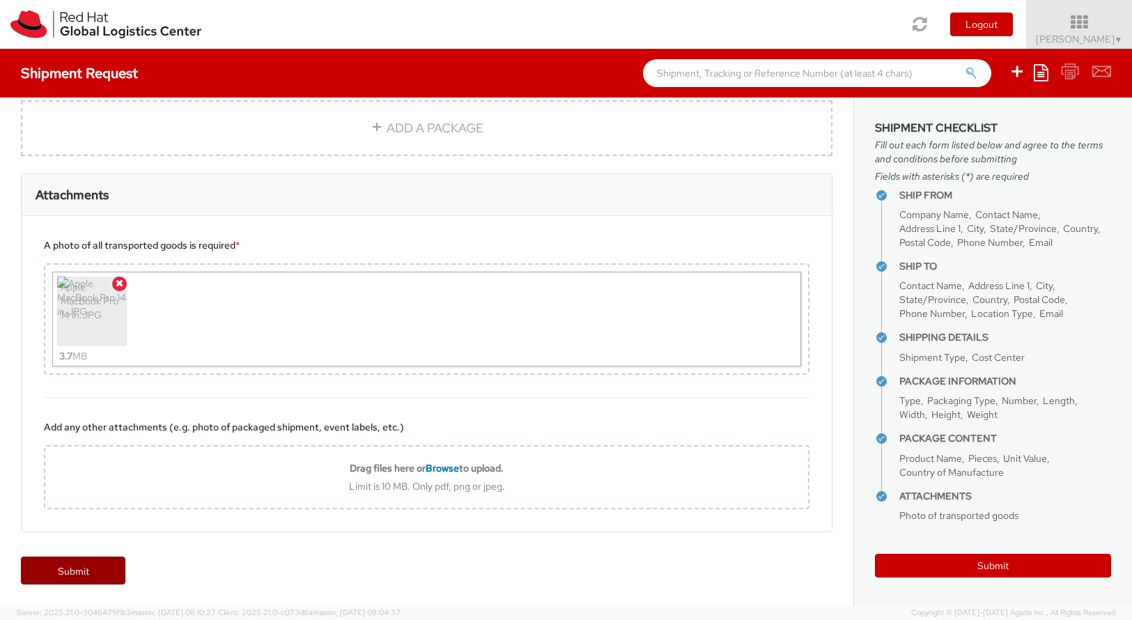
click at [76, 571] on link "Submit" at bounding box center [73, 571] width 104 height 28
